Goal: Task Accomplishment & Management: Manage account settings

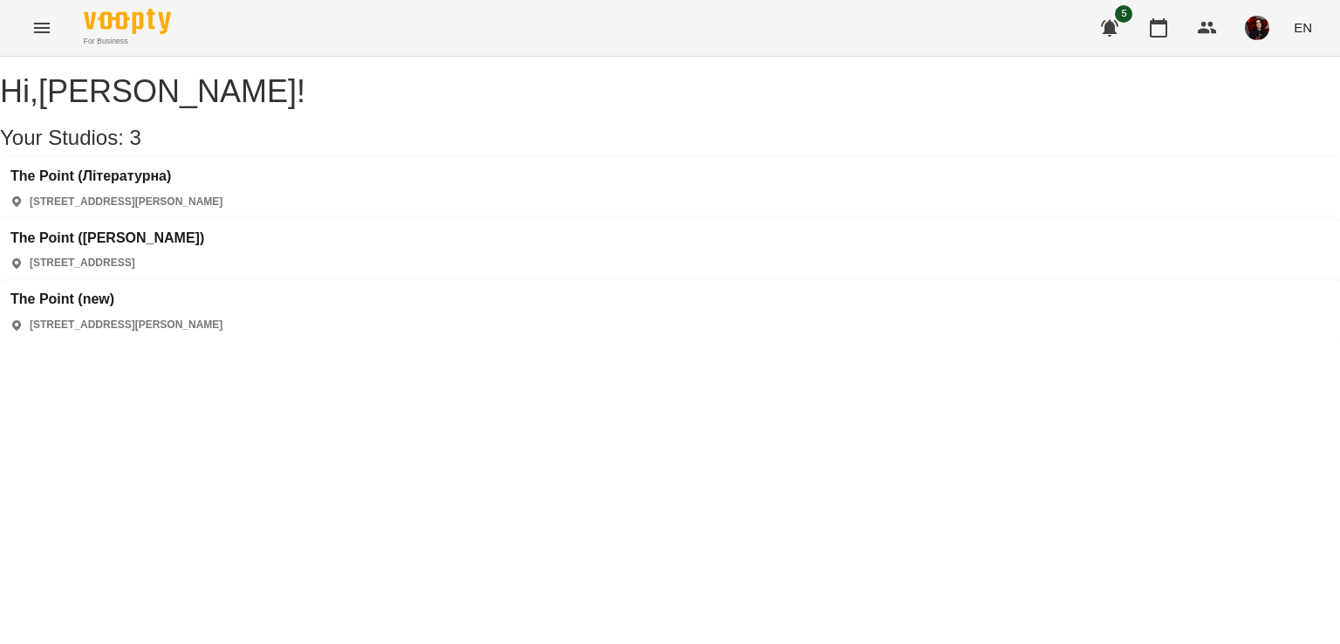
click at [509, 220] on div "The Point ([PERSON_NAME]) [STREET_ADDRESS]" at bounding box center [670, 251] width 1340 height 62
click at [204, 230] on h3 "The Point ([PERSON_NAME])" at bounding box center [107, 238] width 194 height 16
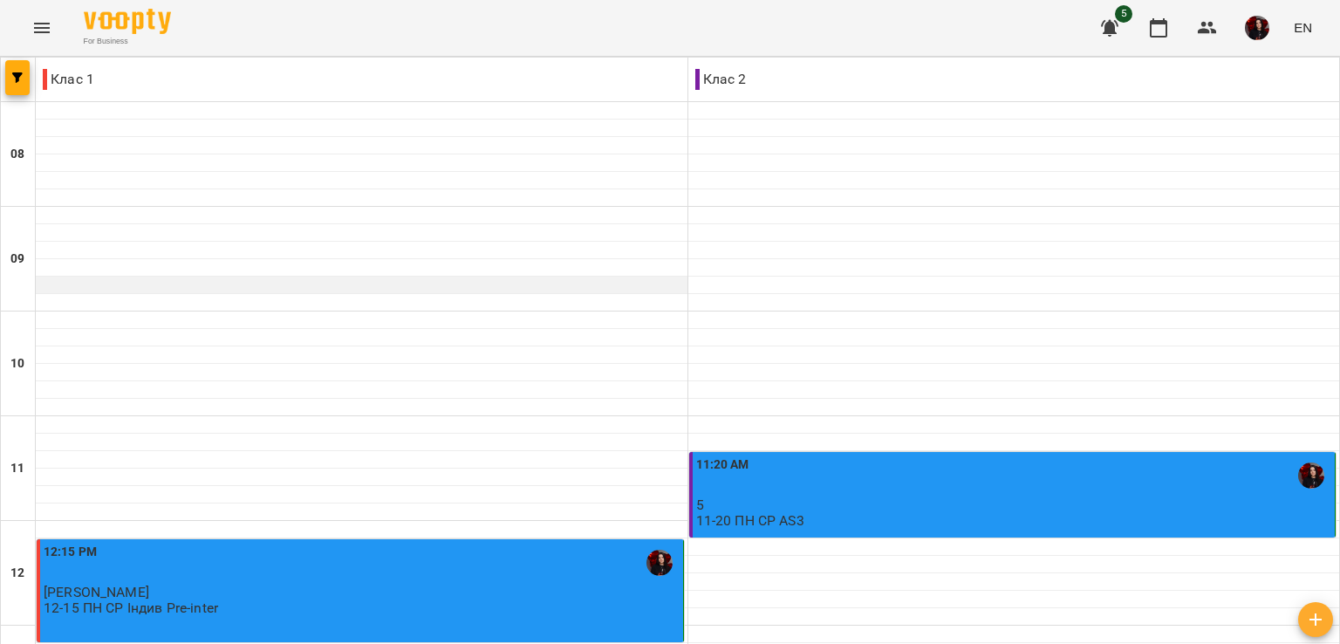
scroll to position [597, 0]
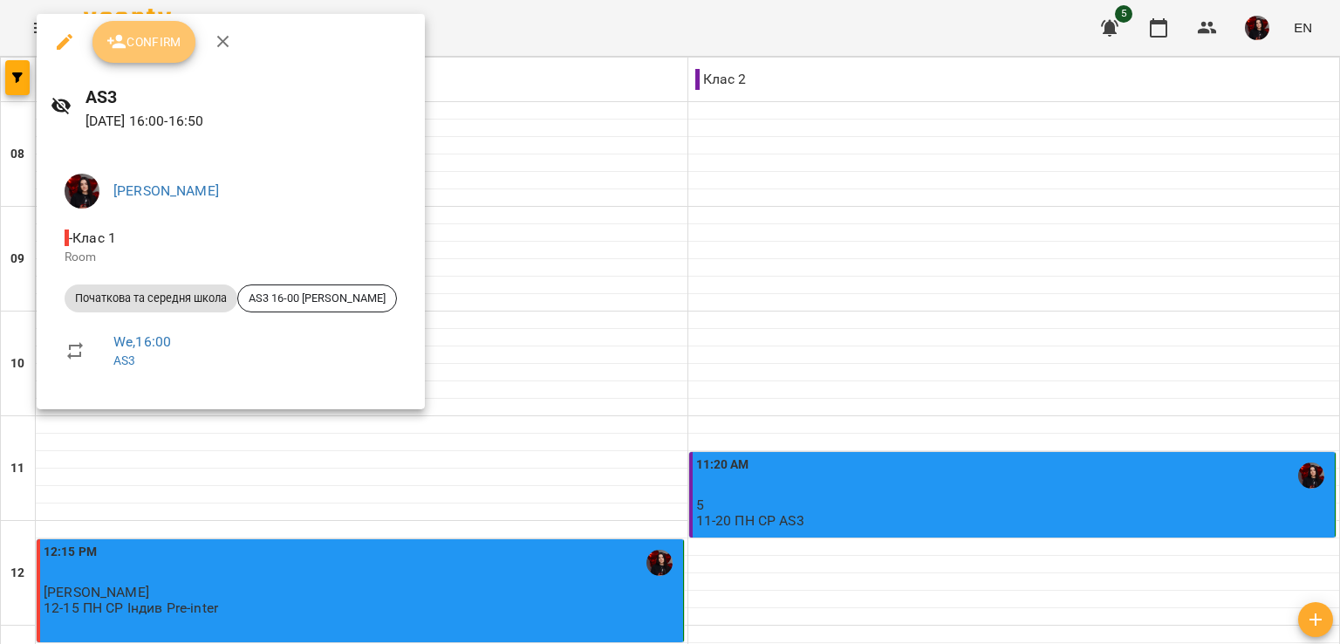
click at [166, 36] on span "Confirm" at bounding box center [143, 41] width 75 height 21
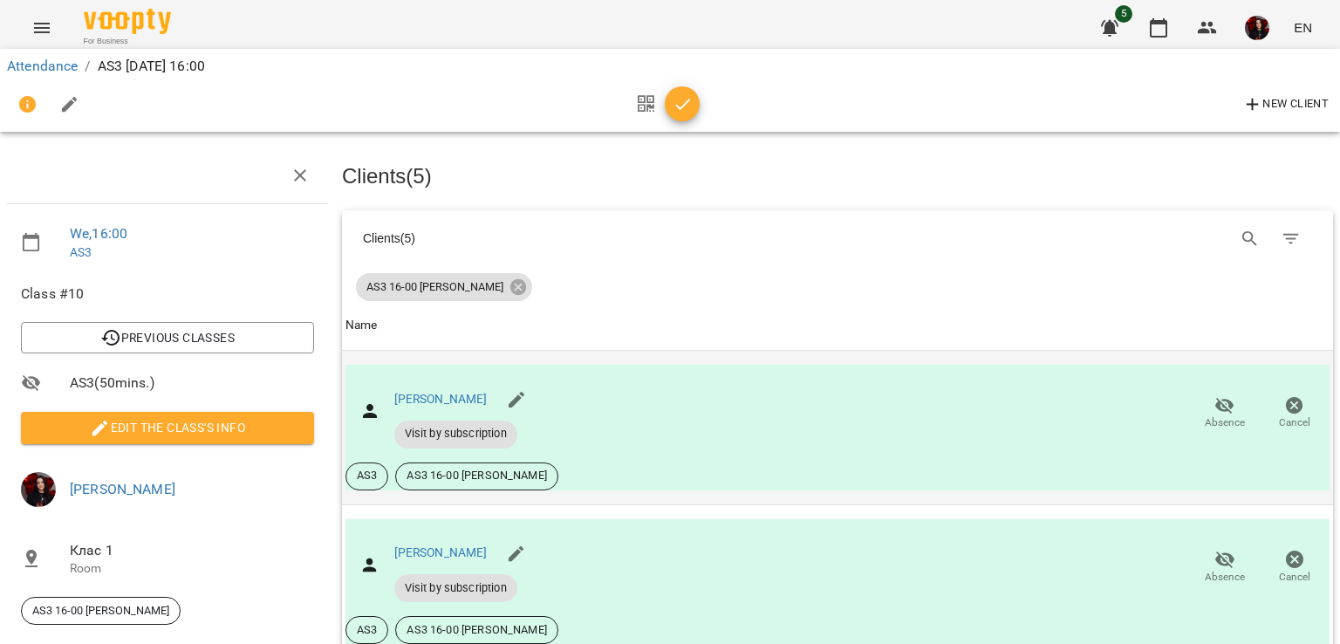
scroll to position [246, 0]
click at [677, 110] on icon "button" at bounding box center [682, 104] width 21 height 21
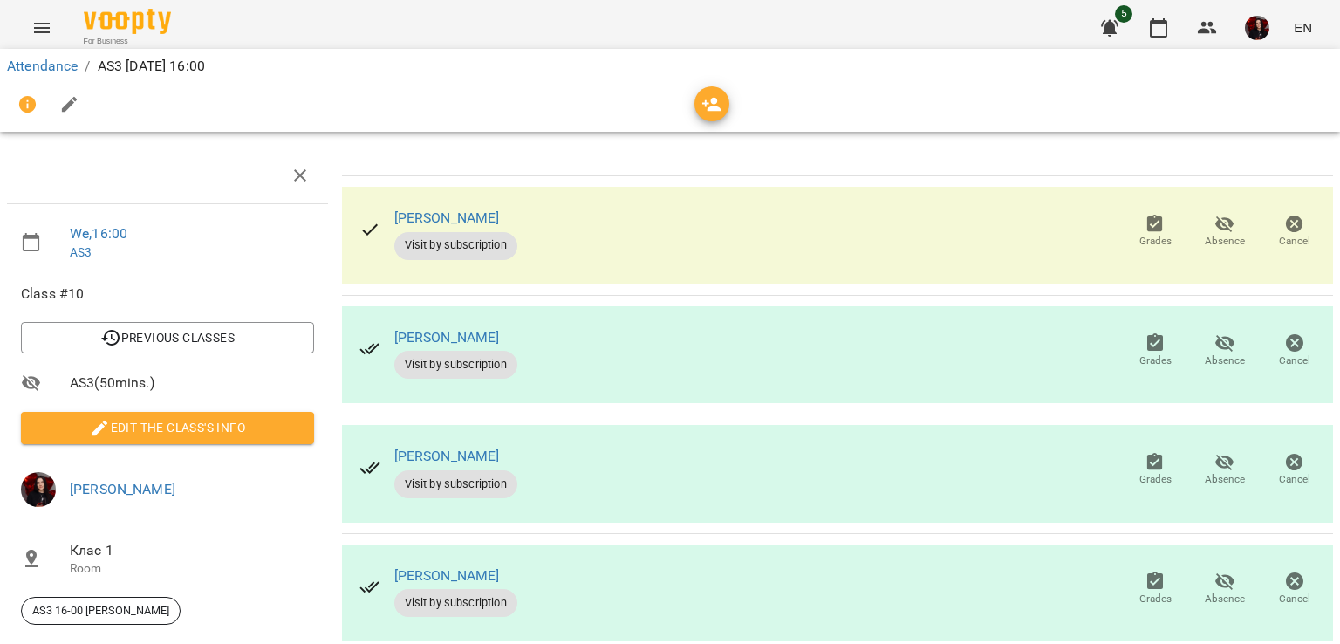
scroll to position [22, 0]
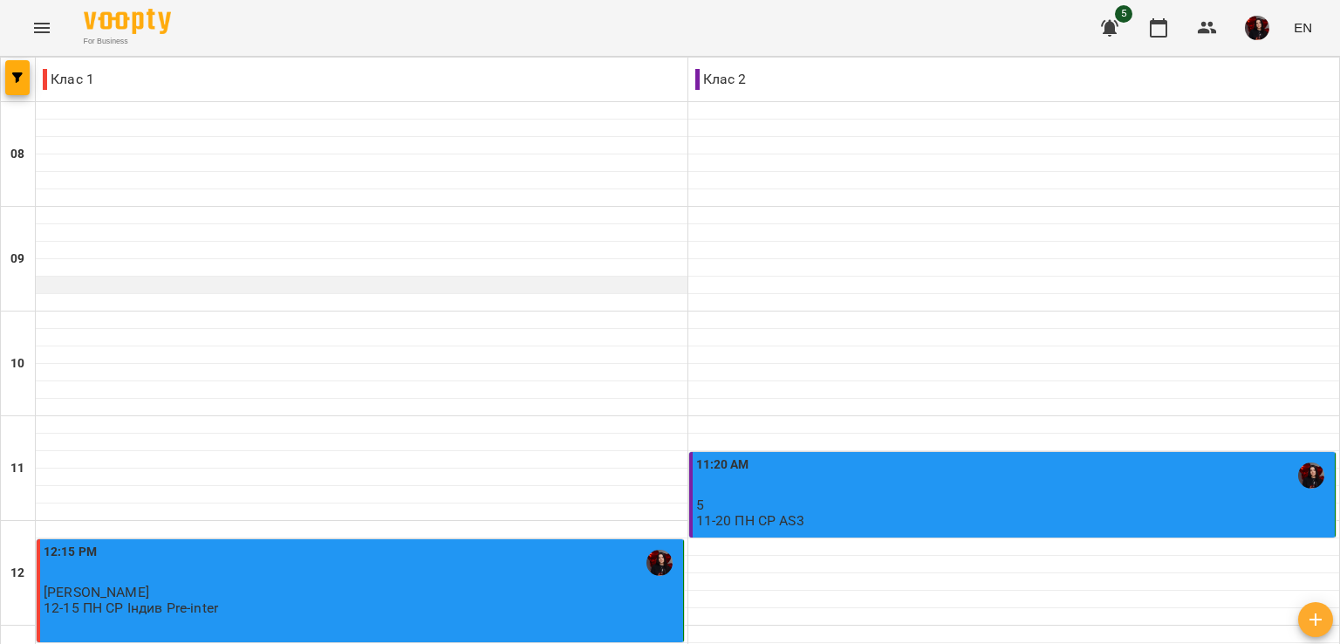
scroll to position [829, 0]
